Goal: Use online tool/utility: Utilize a website feature to perform a specific function

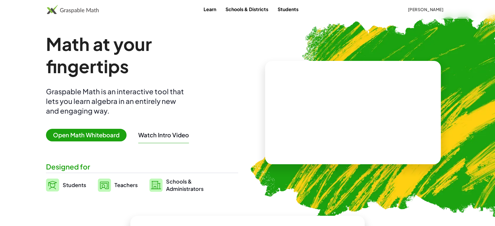
click at [84, 134] on span "Open Math Whiteboard" at bounding box center [86, 135] width 81 height 13
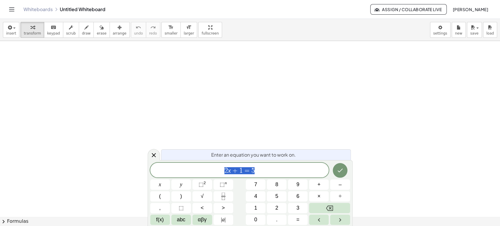
click at [45, 10] on link "Whiteboards" at bounding box center [37, 9] width 29 height 6
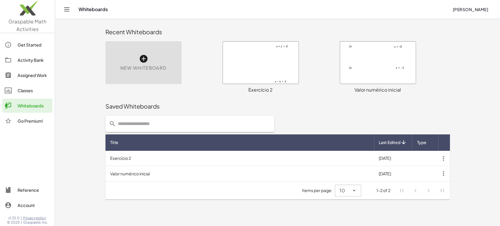
click at [147, 57] on icon at bounding box center [143, 58] width 9 height 9
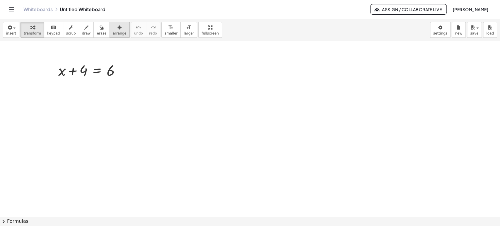
click at [113, 28] on div "button" at bounding box center [120, 27] width 14 height 7
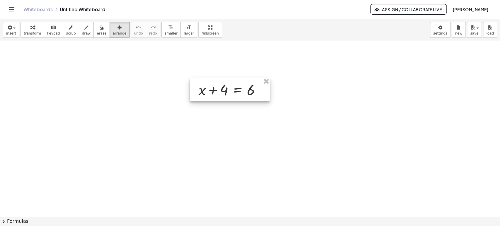
drag, startPoint x: 99, startPoint y: 71, endPoint x: 239, endPoint y: 91, distance: 141.4
click at [239, 91] on div at bounding box center [230, 89] width 80 height 23
click at [24, 29] on div "button" at bounding box center [32, 27] width 17 height 7
click at [113, 32] on span "arrange" at bounding box center [120, 33] width 14 height 4
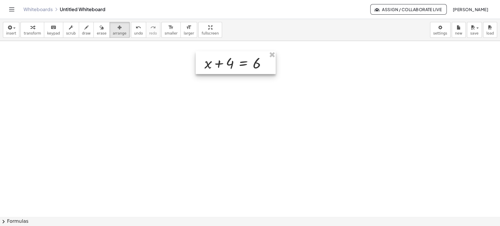
drag, startPoint x: 223, startPoint y: 93, endPoint x: 229, endPoint y: 67, distance: 27.3
click at [229, 67] on div at bounding box center [236, 62] width 80 height 23
click at [30, 29] on icon "button" at bounding box center [32, 27] width 4 height 7
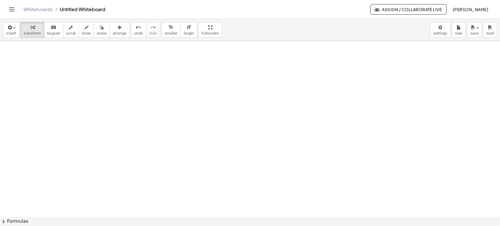
scroll to position [176, 0]
click at [216, 138] on div at bounding box center [250, 129] width 500 height 528
click at [184, 32] on span "larger" at bounding box center [189, 33] width 10 height 4
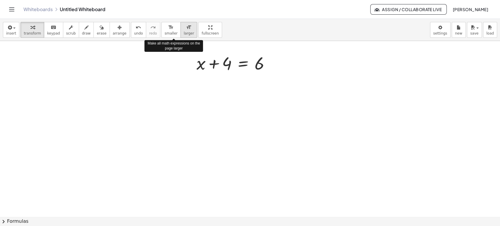
click at [184, 32] on span "larger" at bounding box center [189, 33] width 10 height 4
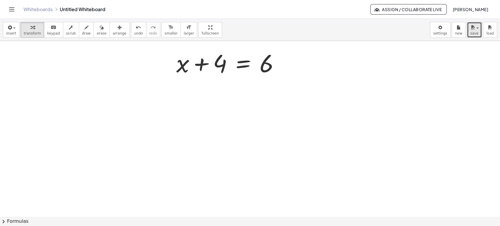
click at [479, 33] on button "save" at bounding box center [474, 30] width 15 height 16
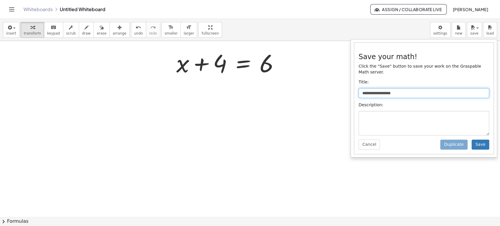
click at [382, 88] on input "**********" at bounding box center [424, 93] width 131 height 10
drag, startPoint x: 404, startPoint y: 86, endPoint x: 312, endPoint y: 91, distance: 91.6
click at [312, 91] on div "**********" at bounding box center [250, 122] width 500 height 207
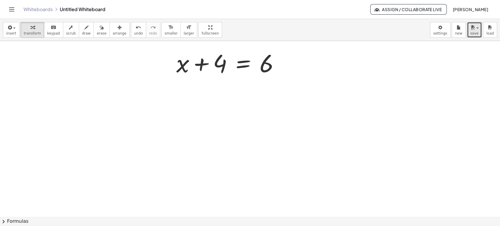
click at [474, 33] on span "save" at bounding box center [474, 33] width 8 height 4
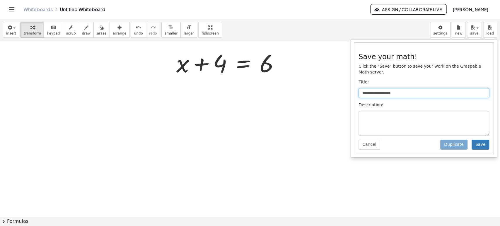
click at [408, 88] on input "**********" at bounding box center [424, 93] width 131 height 10
drag, startPoint x: 408, startPoint y: 87, endPoint x: 349, endPoint y: 85, distance: 59.2
click at [349, 85] on div "**********" at bounding box center [250, 122] width 500 height 207
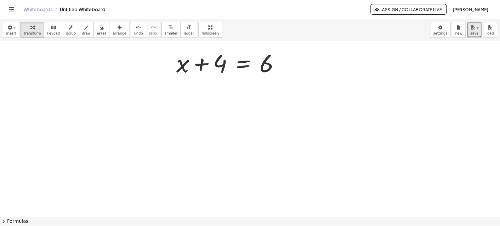
click at [470, 35] on button "save" at bounding box center [474, 30] width 15 height 16
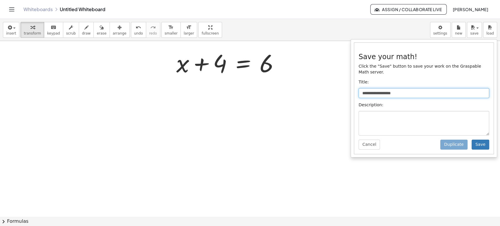
click at [394, 88] on input "**********" at bounding box center [424, 93] width 131 height 10
drag, startPoint x: 402, startPoint y: 87, endPoint x: 387, endPoint y: 85, distance: 15.5
click at [387, 88] on input "**********" at bounding box center [424, 93] width 131 height 10
type input "*"
type input "**********"
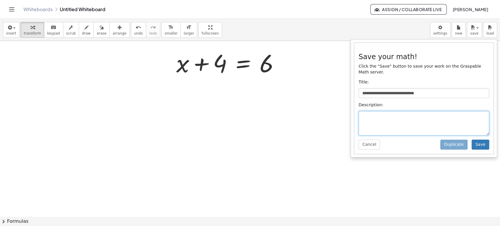
click at [375, 113] on textarea at bounding box center [424, 123] width 131 height 25
click at [484, 140] on button "Save" at bounding box center [481, 145] width 18 height 10
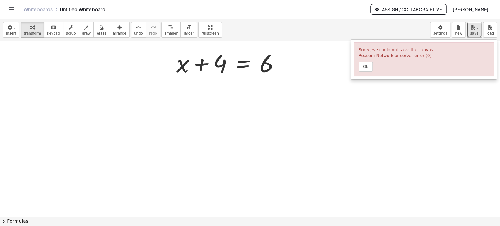
click at [478, 28] on span "button" at bounding box center [477, 28] width 2 height 1
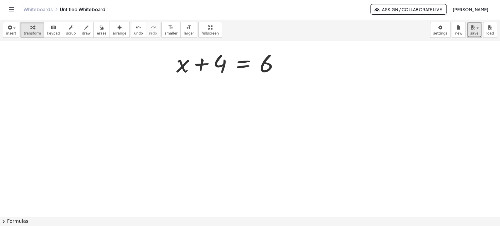
click at [478, 29] on div "button" at bounding box center [474, 27] width 8 height 7
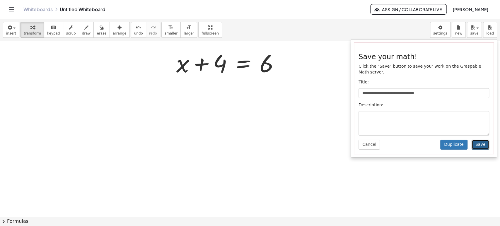
click at [479, 140] on button "Save" at bounding box center [481, 145] width 18 height 10
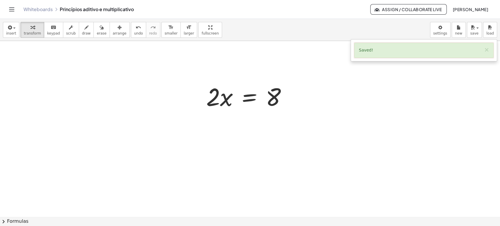
scroll to position [260, 0]
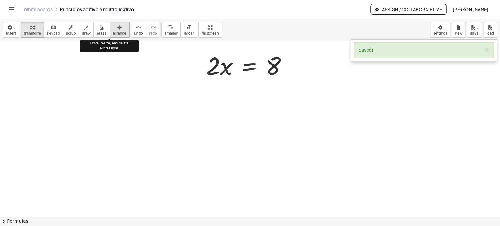
click at [115, 32] on button "arrange" at bounding box center [120, 30] width 20 height 16
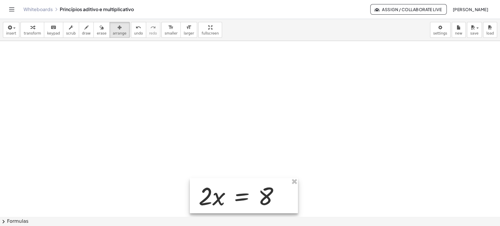
drag, startPoint x: 252, startPoint y: 64, endPoint x: 244, endPoint y: 196, distance: 131.5
click at [244, 196] on div at bounding box center [244, 195] width 108 height 35
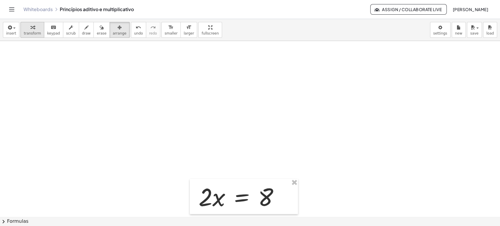
click at [32, 28] on div "button" at bounding box center [32, 27] width 17 height 7
click at [222, 125] on div at bounding box center [250, 110] width 500 height 528
click at [258, 133] on div at bounding box center [250, 110] width 500 height 528
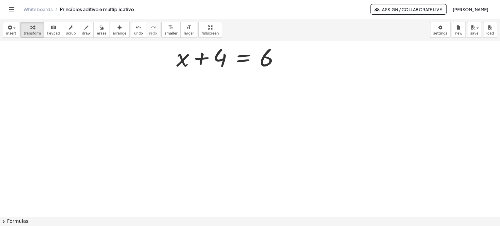
scroll to position [0, 0]
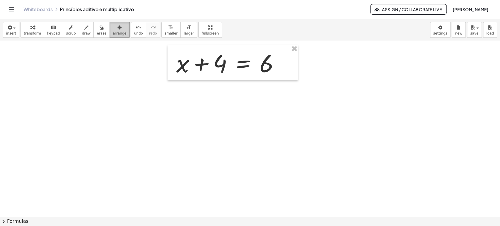
click at [113, 34] on span "arrange" at bounding box center [120, 33] width 14 height 4
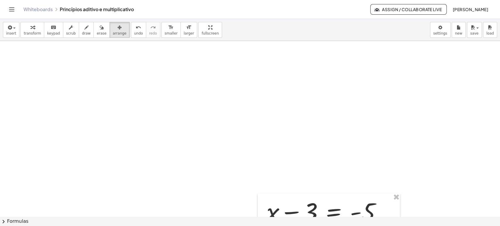
scroll to position [195, 0]
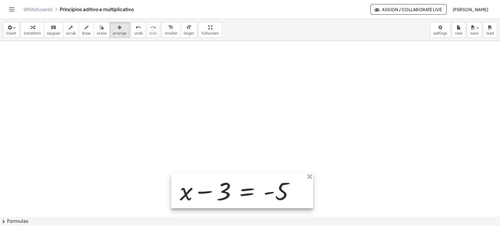
drag, startPoint x: 335, startPoint y: 156, endPoint x: 248, endPoint y: 197, distance: 95.6
click at [248, 197] on div at bounding box center [242, 190] width 142 height 35
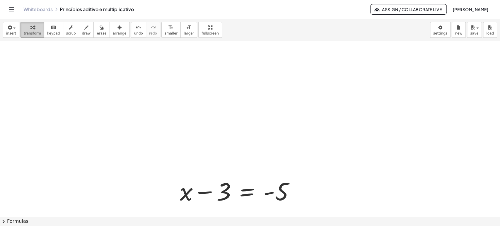
click at [31, 28] on icon "button" at bounding box center [32, 27] width 4 height 7
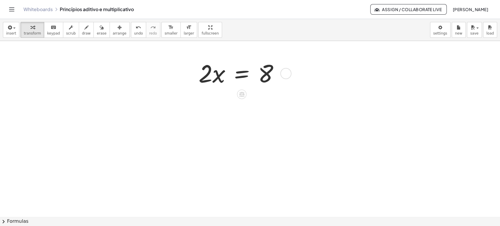
scroll to position [384, 0]
click at [118, 29] on icon "button" at bounding box center [120, 27] width 4 height 7
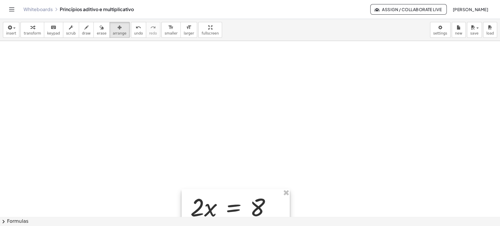
drag, startPoint x: 244, startPoint y: 75, endPoint x: 236, endPoint y: 210, distance: 135.3
click at [236, 210] on div at bounding box center [236, 206] width 108 height 35
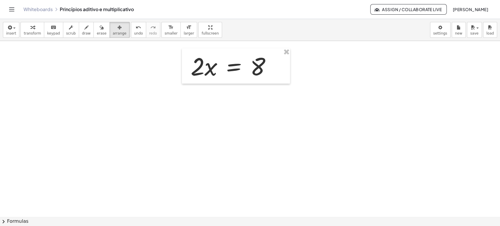
scroll to position [528, 0]
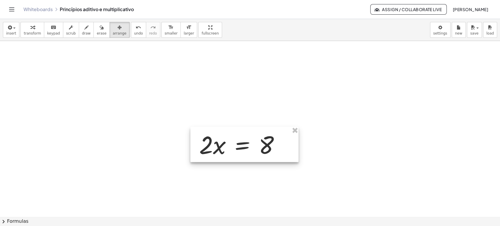
drag, startPoint x: 235, startPoint y: 58, endPoint x: 244, endPoint y: 138, distance: 80.2
click at [244, 138] on div at bounding box center [244, 144] width 108 height 35
click at [32, 30] on icon "button" at bounding box center [32, 27] width 4 height 7
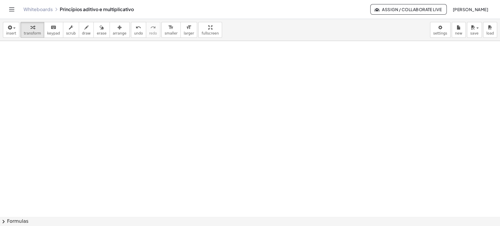
scroll to position [835, 0]
click at [266, 132] on div at bounding box center [269, 132] width 81 height 48
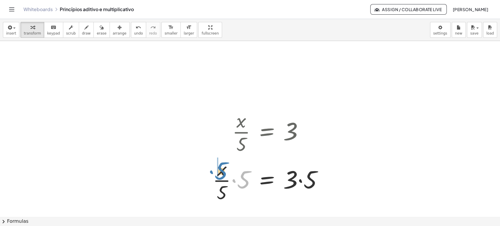
drag, startPoint x: 248, startPoint y: 182, endPoint x: 225, endPoint y: 173, distance: 24.2
click at [225, 173] on div at bounding box center [270, 180] width 120 height 48
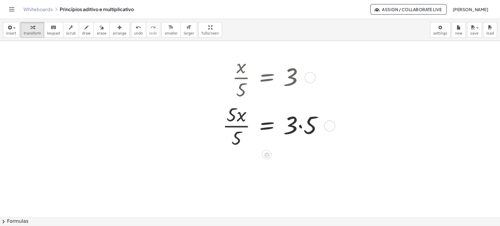
scroll to position [945, 0]
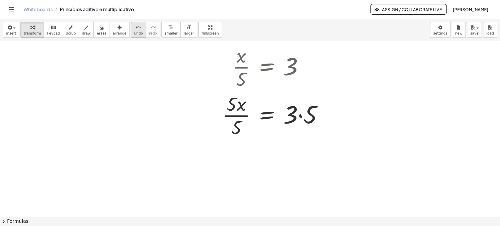
click at [134, 32] on span "undo" at bounding box center [138, 33] width 9 height 4
drag, startPoint x: 245, startPoint y: 115, endPoint x: 231, endPoint y: 108, distance: 14.8
click at [231, 108] on div at bounding box center [270, 115] width 120 height 48
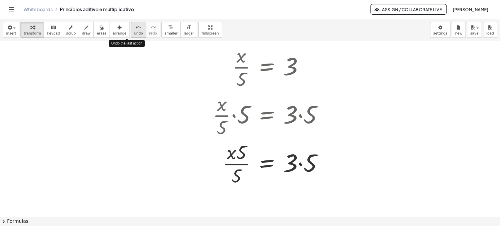
click at [134, 31] on span "undo" at bounding box center [138, 33] width 9 height 4
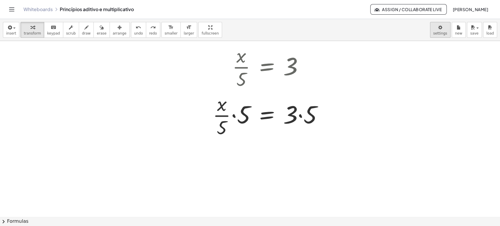
click at [444, 31] on body "Graspable Math Activities Get Started Activity Bank Assigned Work Classes White…" at bounding box center [250, 113] width 500 height 226
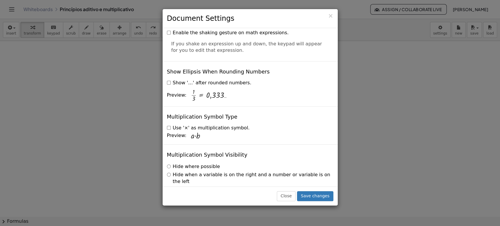
scroll to position [1405, 0]
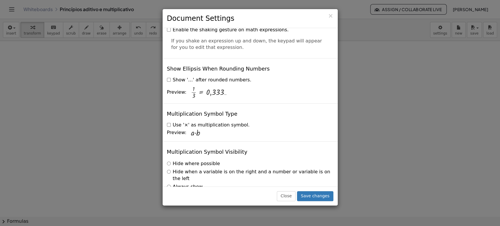
click at [174, 169] on label "Hide when a variable is on the right and a number or variable is on the left" at bounding box center [250, 175] width 166 height 13
click at [317, 197] on button "Save changes" at bounding box center [315, 196] width 36 height 10
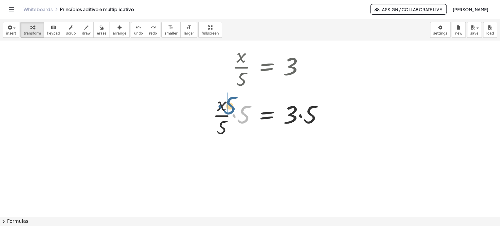
drag, startPoint x: 248, startPoint y: 116, endPoint x: 234, endPoint y: 107, distance: 16.7
click at [234, 107] on div at bounding box center [270, 115] width 120 height 48
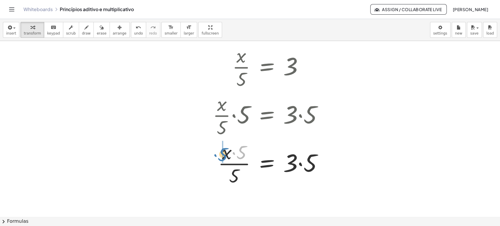
drag, startPoint x: 241, startPoint y: 153, endPoint x: 223, endPoint y: 155, distance: 18.9
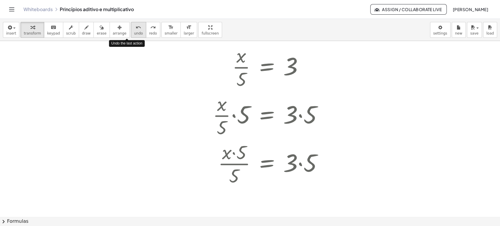
click at [131, 30] on button "undo undo" at bounding box center [138, 30] width 15 height 16
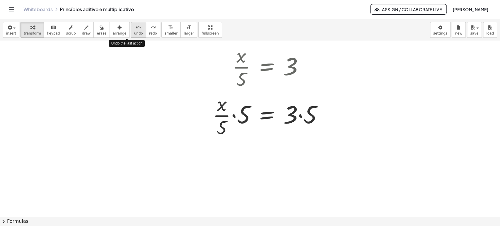
click at [131, 30] on button "undo undo" at bounding box center [138, 30] width 15 height 16
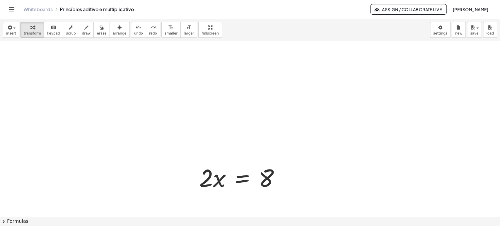
scroll to position [503, 0]
